Goal: Information Seeking & Learning: Learn about a topic

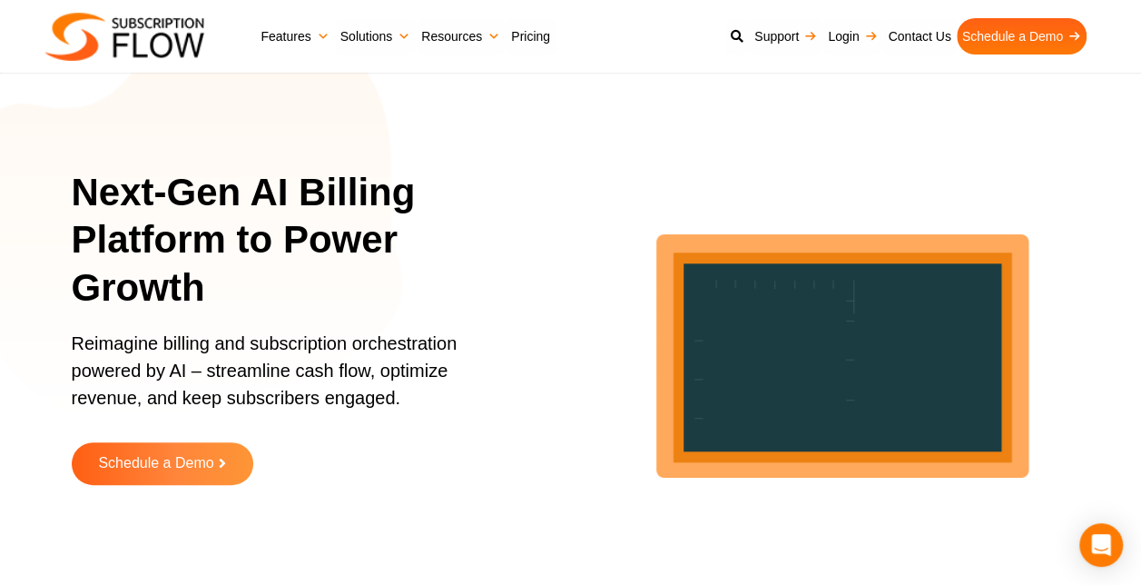
drag, startPoint x: 0, startPoint y: 0, endPoint x: 288, endPoint y: 40, distance: 290.5
click at [288, 40] on link "Features" at bounding box center [294, 36] width 79 height 36
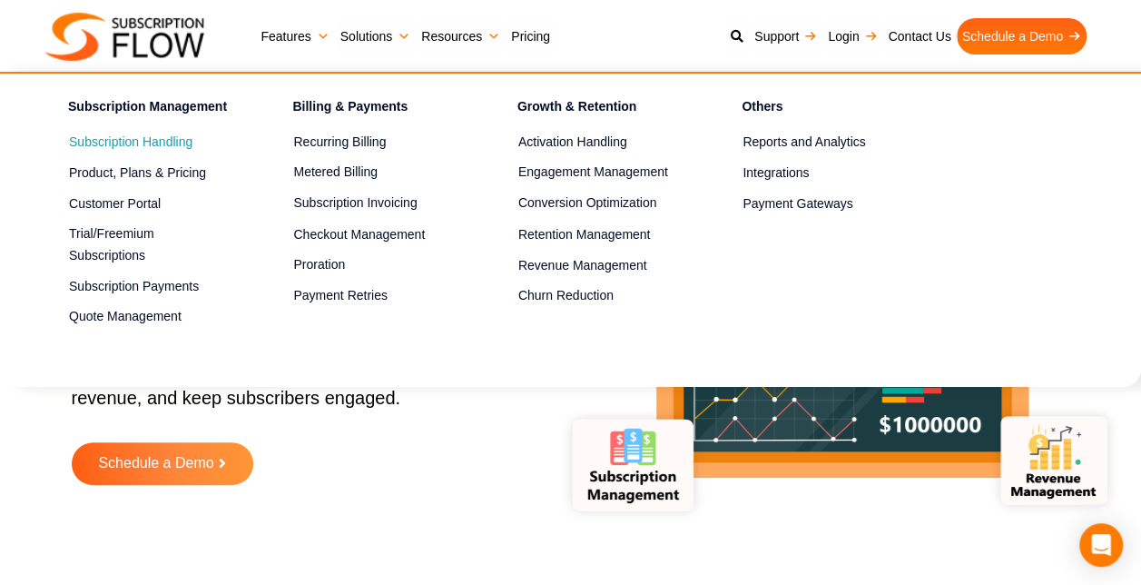
click at [153, 143] on link "Subscription Handling" at bounding box center [149, 143] width 160 height 22
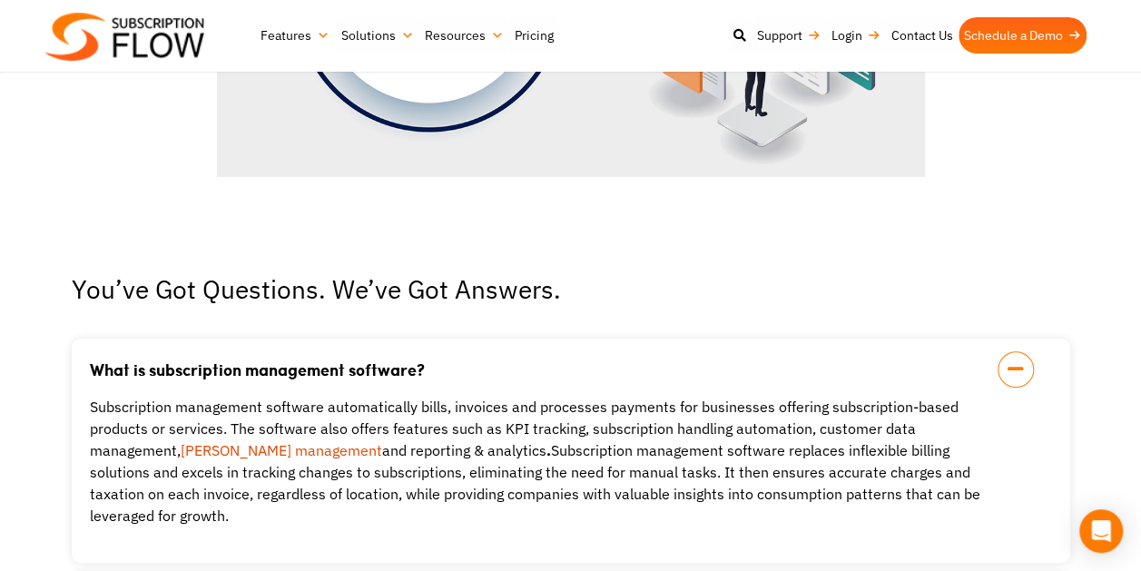
scroll to position [3530, 0]
